Goal: Task Accomplishment & Management: Complete application form

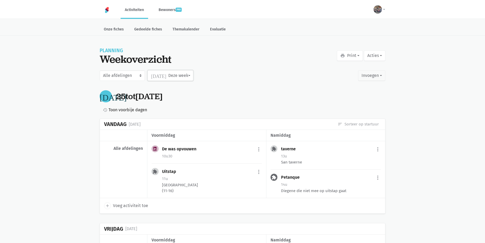
click at [182, 77] on button "[DATE] Deze week" at bounding box center [169, 75] width 45 height 10
click at [170, 125] on label "September" at bounding box center [165, 124] width 34 height 9
click at [0, 0] on input "September" at bounding box center [0, 0] width 0 height 0
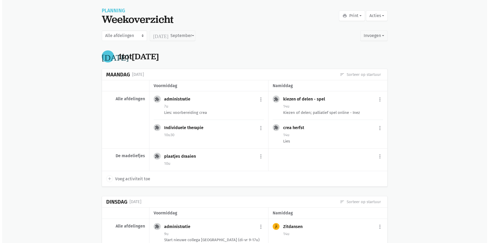
scroll to position [26, 0]
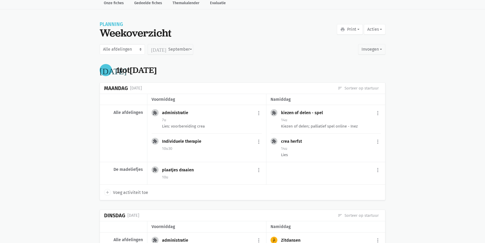
click at [134, 190] on span "Voeg activiteit toe" at bounding box center [130, 192] width 35 height 7
select select "14:00"
select select "15:00"
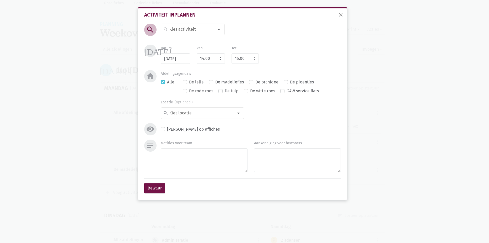
click at [200, 29] on input at bounding box center [190, 29] width 45 height 7
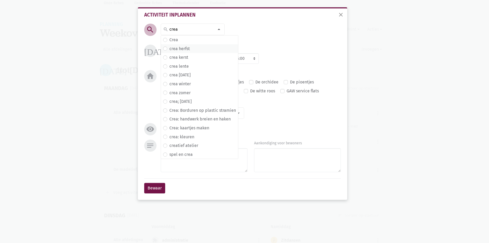
type input "crea"
click at [195, 48] on span "crea herfst" at bounding box center [199, 48] width 73 height 7
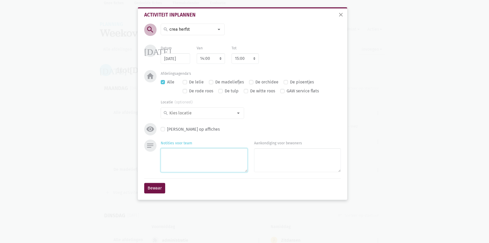
click at [207, 168] on textarea "Notities voor team" at bounding box center [204, 160] width 87 height 24
click at [215, 80] on label "De madeliefjes" at bounding box center [229, 82] width 29 height 7
click at [213, 80] on input "De madeliefjes" at bounding box center [211, 82] width 4 height 6
checkbox input "true"
checkbox input "false"
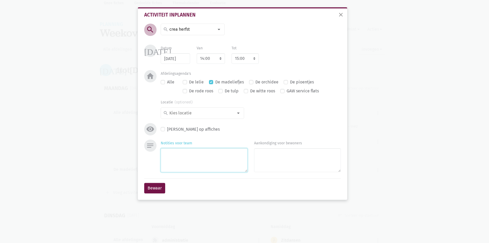
click at [209, 156] on textarea "Notities voor team" at bounding box center [204, 160] width 87 height 24
type textarea "[PERSON_NAME] (grote figuren maken voor op ramen)"
click at [163, 188] on button "Bewaar" at bounding box center [154, 188] width 21 height 10
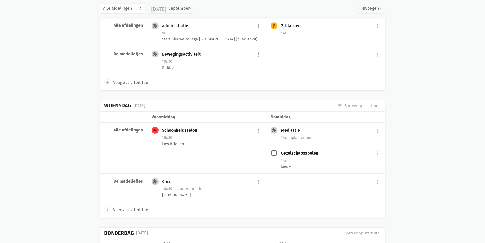
scroll to position [272, 0]
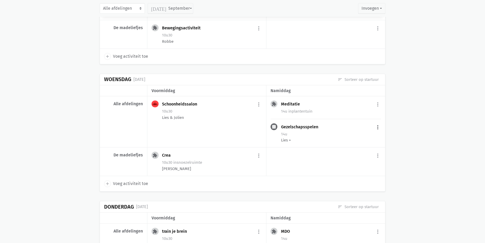
click at [377, 127] on button "more_vert" at bounding box center [377, 127] width 6 height 10
click at [355, 137] on link "edit Bewerk" at bounding box center [360, 138] width 54 height 9
select select "14:00"
select select "15:00"
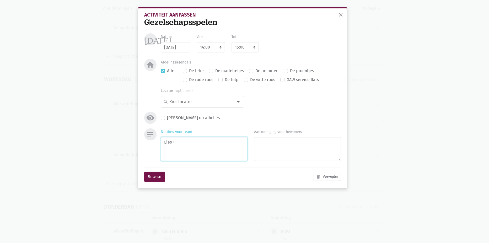
click at [195, 143] on textarea "Lies +" at bounding box center [204, 149] width 87 height 24
type textarea "Lies"
click at [155, 172] on button "Bewaar" at bounding box center [154, 176] width 21 height 10
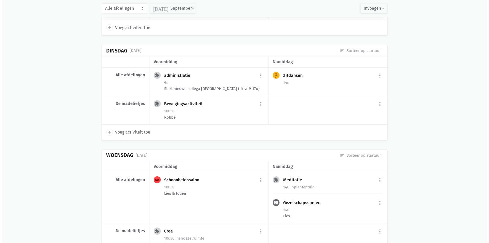
scroll to position [194, 0]
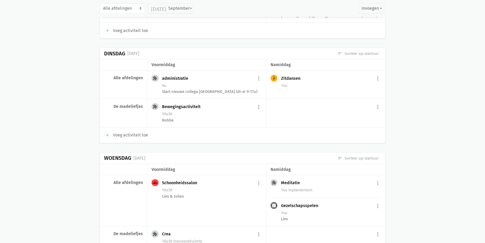
click at [138, 136] on span "Voeg activiteit toe" at bounding box center [130, 135] width 35 height 7
select select "14:00"
select select "15:00"
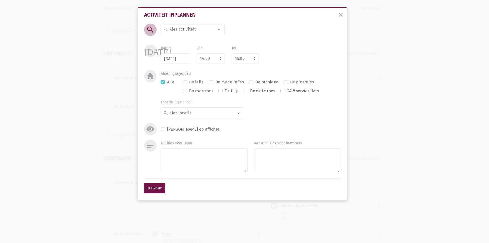
click at [209, 28] on input at bounding box center [190, 29] width 45 height 7
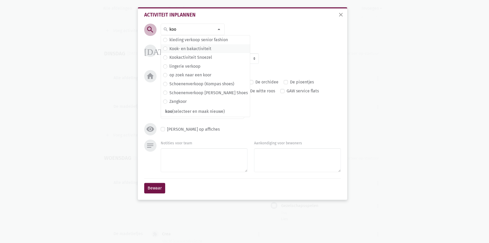
type input "koo"
click at [206, 46] on label "Kook- en bakactiviteit" at bounding box center [190, 48] width 42 height 7
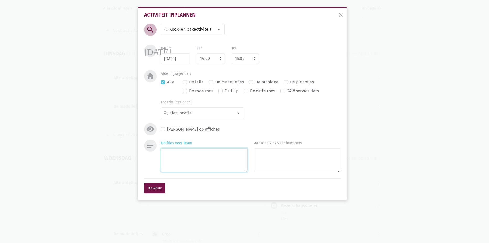
click at [207, 160] on textarea "Notities voor team" at bounding box center [204, 160] width 87 height 24
type textarea "C"
type textarea "Pudding maken (15uurtje voor dag erna) -> Hannelore en [GEOGRAPHIC_DATA]"
click at [154, 187] on button "Bewaar" at bounding box center [154, 188] width 21 height 10
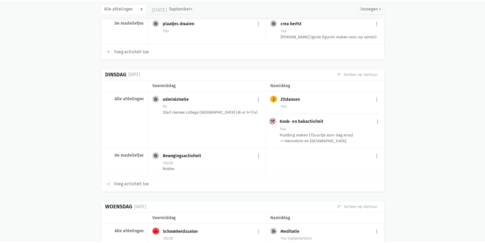
scroll to position [169, 0]
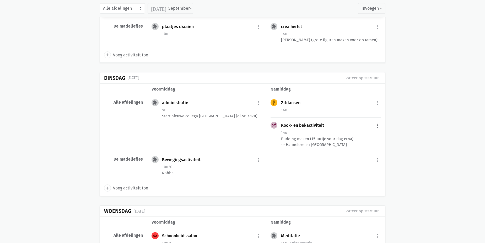
click at [377, 129] on button "more_vert" at bounding box center [377, 126] width 6 height 10
click at [364, 139] on link "edit Bewerk" at bounding box center [360, 136] width 54 height 9
select select "14:00"
select select "15:00"
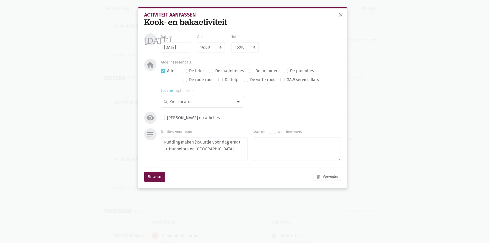
click at [189, 103] on input at bounding box center [200, 101] width 65 height 7
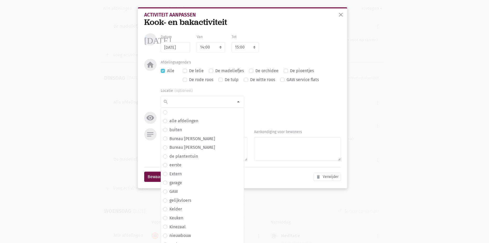
click at [219, 71] on label "De madeliefjes" at bounding box center [229, 70] width 29 height 7
click at [213, 71] on input "De madeliefjes" at bounding box center [211, 70] width 4 height 6
checkbox input "true"
checkbox input "false"
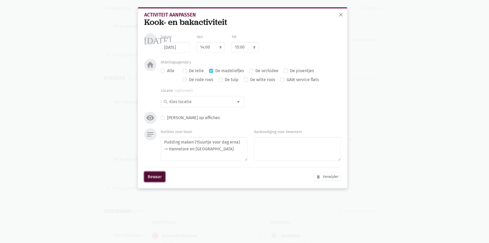
click at [161, 177] on button "Bewaar" at bounding box center [154, 176] width 21 height 10
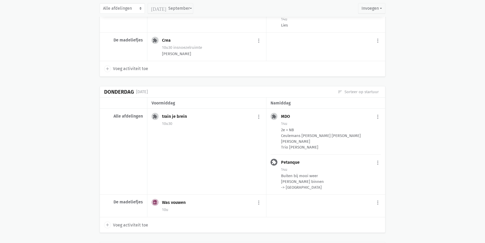
scroll to position [405, 0]
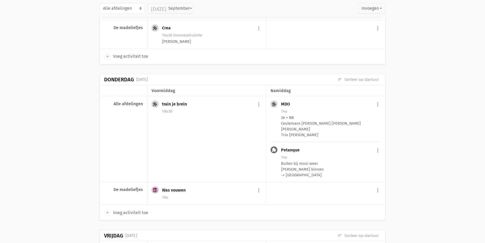
click at [381, 158] on div "extension MDO more_vert edit Bewerk [PERSON_NAME] fiche [DATE] Plan opnieuw in …" at bounding box center [325, 139] width 119 height 86
click at [379, 155] on button "more_vert" at bounding box center [377, 150] width 6 height 10
click at [363, 166] on link "edit Bewerk" at bounding box center [360, 161] width 54 height 9
select select "14:00"
select select "15:00"
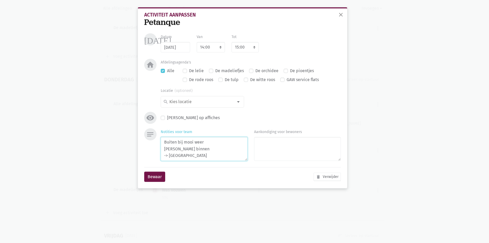
drag, startPoint x: 200, startPoint y: 157, endPoint x: 176, endPoint y: 157, distance: 24.1
click at [176, 157] on textarea "Buiten bij mooi weer [PERSON_NAME] binnen -> [GEOGRAPHIC_DATA]" at bounding box center [204, 149] width 87 height 24
type textarea "Buiten bij mooi weer [PERSON_NAME] binnen -> [GEOGRAPHIC_DATA]"
click at [165, 174] on div "Bewaar delete Verwijder" at bounding box center [242, 176] width 196 height 19
click at [163, 174] on button "Bewaar" at bounding box center [154, 176] width 21 height 10
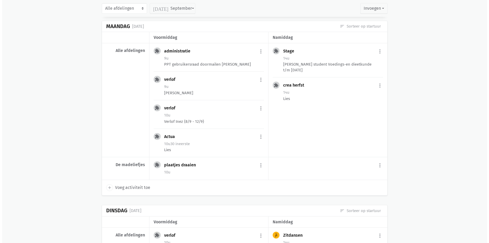
scroll to position [877, 0]
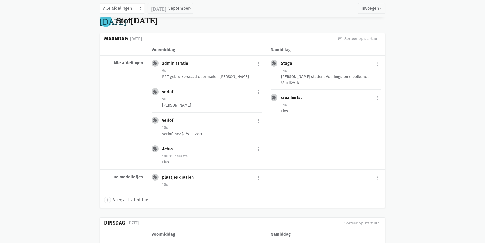
click at [135, 203] on span "Voeg activiteit toe" at bounding box center [130, 199] width 35 height 7
select select "14:00"
select select "15:00"
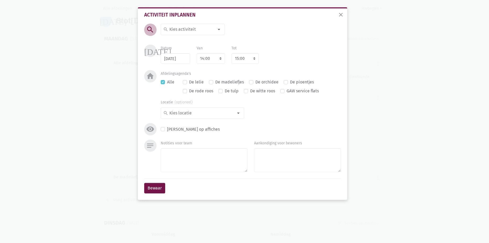
click at [185, 32] on input at bounding box center [190, 29] width 45 height 7
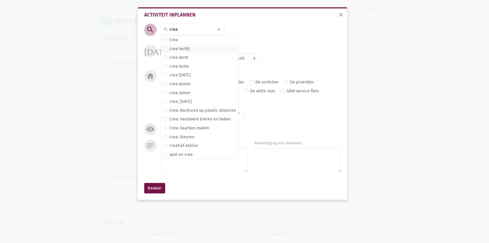
type input "crea"
click at [186, 49] on label "crea herfst" at bounding box center [179, 48] width 20 height 7
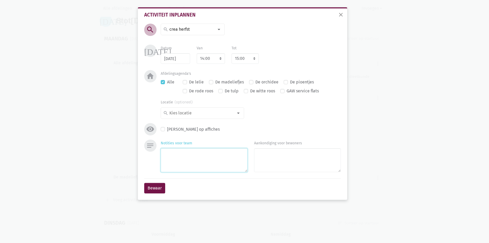
click at [226, 164] on textarea "Notities voor team" at bounding box center [204, 160] width 87 height 24
type textarea "Verder werken aan grote figuren [PERSON_NAME] en [GEOGRAPHIC_DATA]"
click at [149, 188] on button "Bewaar" at bounding box center [154, 188] width 21 height 10
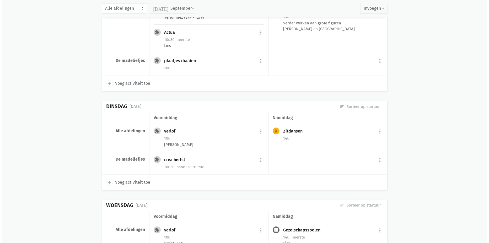
scroll to position [1000, 0]
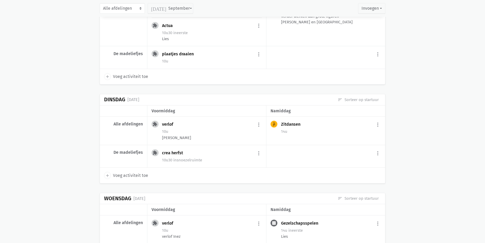
click at [127, 179] on span "Voeg activiteit toe" at bounding box center [130, 175] width 35 height 7
select select "14:00"
select select "15:00"
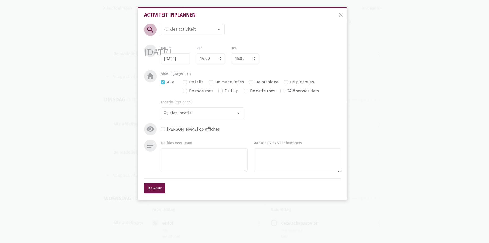
click at [194, 28] on input at bounding box center [190, 29] width 45 height 7
type input "kook"
click at [195, 40] on label "Kook- en bakactiviteit" at bounding box center [190, 39] width 42 height 7
click at [178, 173] on div "Notities voor team" at bounding box center [203, 156] width 93 height 35
click at [198, 162] on textarea "Notities voor team" at bounding box center [204, 160] width 87 height 24
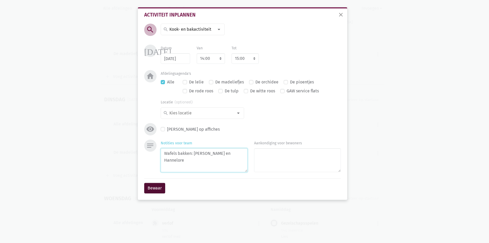
type textarea "Wafels bakken: [PERSON_NAME] en Hannelore"
click at [154, 184] on button "Bewaar" at bounding box center [154, 188] width 21 height 10
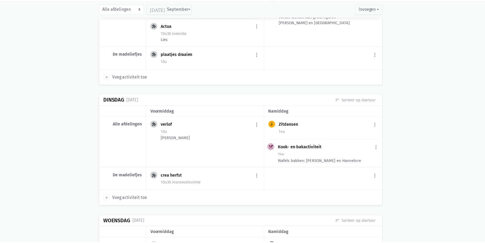
scroll to position [1021, 0]
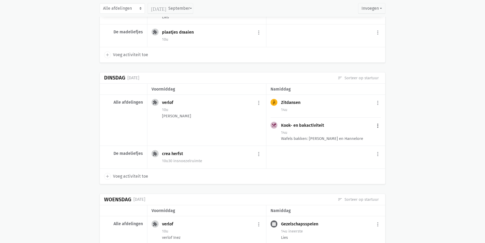
click at [380, 130] on button "more_vert" at bounding box center [377, 126] width 6 height 10
drag, startPoint x: 355, startPoint y: 180, endPoint x: 263, endPoint y: 15, distance: 188.9
click at [355, 180] on link "delete Verwijder" at bounding box center [360, 176] width 54 height 9
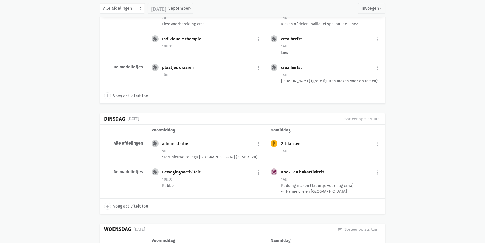
scroll to position [130, 0]
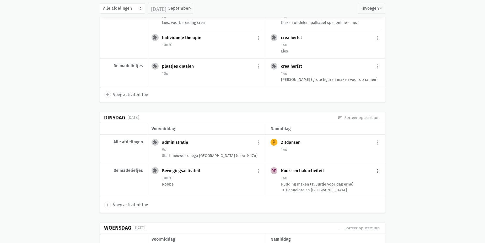
click at [379, 171] on button "more_vert" at bounding box center [377, 171] width 6 height 10
click at [353, 219] on link "delete Verwijder" at bounding box center [360, 221] width 54 height 9
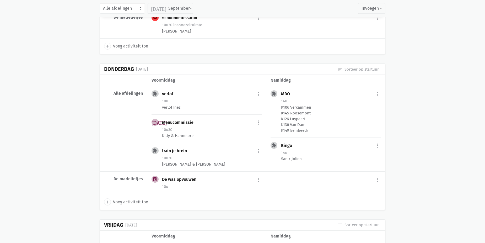
scroll to position [1282, 0]
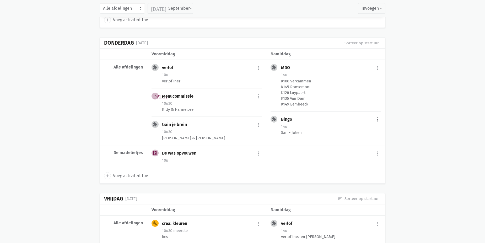
click at [378, 124] on button "more_vert" at bounding box center [377, 119] width 6 height 10
click at [361, 135] on link "edit Bewerk" at bounding box center [360, 130] width 54 height 9
select select "14:00"
select select "15:00"
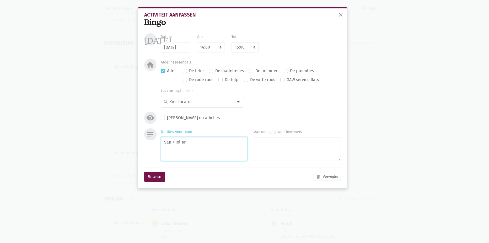
drag, startPoint x: 191, startPoint y: 141, endPoint x: 175, endPoint y: 143, distance: 16.1
click at [175, 143] on textarea "San + Jolien" at bounding box center [204, 149] width 87 height 24
type textarea "San + Leen"
click at [161, 174] on button "Bewaar" at bounding box center [154, 176] width 21 height 10
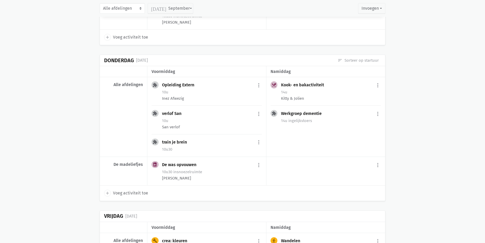
scroll to position [2068, 0]
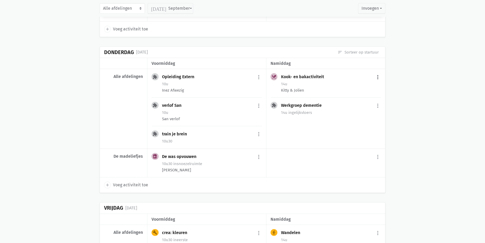
click at [377, 82] on button "more_vert" at bounding box center [377, 77] width 6 height 10
click at [340, 90] on icon "edit" at bounding box center [340, 88] width 4 height 4
select select "14:00"
select select "15:00"
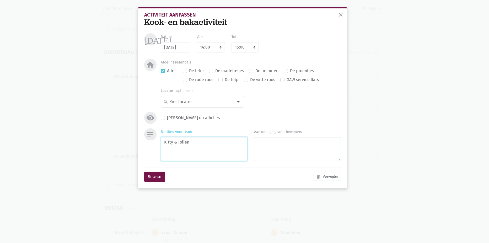
drag, startPoint x: 198, startPoint y: 142, endPoint x: 179, endPoint y: 141, distance: 18.4
click at [178, 141] on textarea "Kitty & Jolien" at bounding box center [204, 149] width 87 height 24
type textarea "Kitty & ??"
click at [162, 174] on button "Bewaar" at bounding box center [154, 176] width 21 height 10
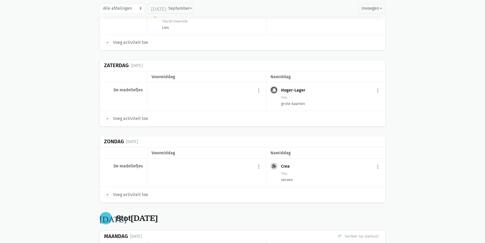
scroll to position [754, 0]
